Goal: Check status: Check status

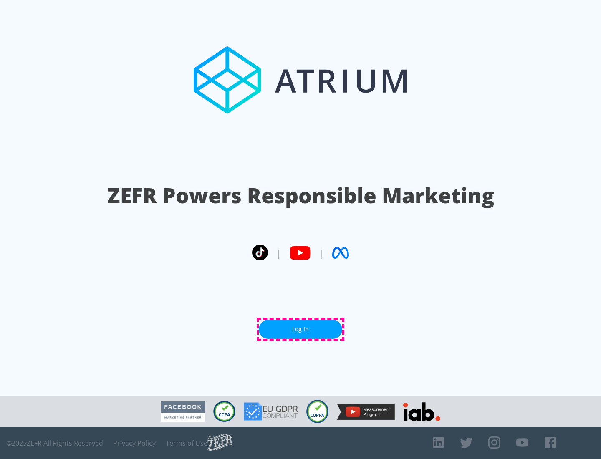
click at [301, 329] on link "Log In" at bounding box center [301, 329] width 84 height 19
